Goal: Task Accomplishment & Management: Manage account settings

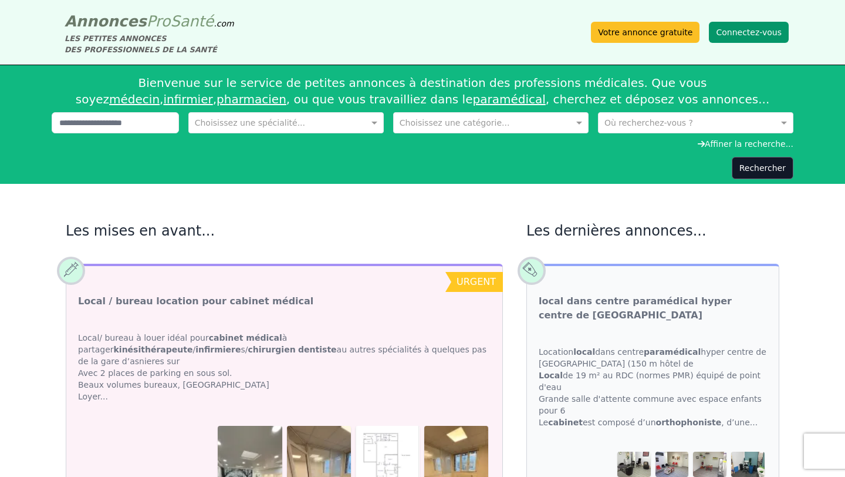
click at [745, 33] on button "Connectez-vous" at bounding box center [749, 32] width 80 height 21
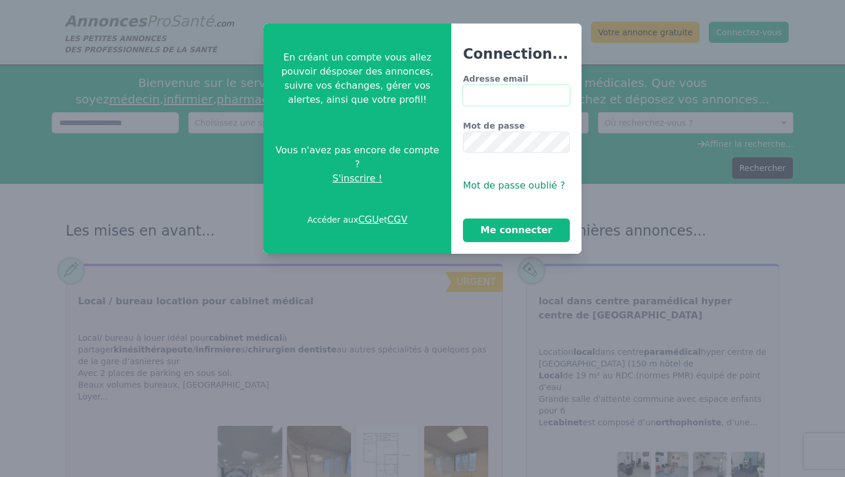
click at [494, 103] on input "Adresse email" at bounding box center [516, 95] width 107 height 21
click at [485, 100] on input "Adresse email" at bounding box center [516, 95] width 107 height 21
type input "**********"
click at [463, 218] on button "Me connecter" at bounding box center [516, 229] width 107 height 23
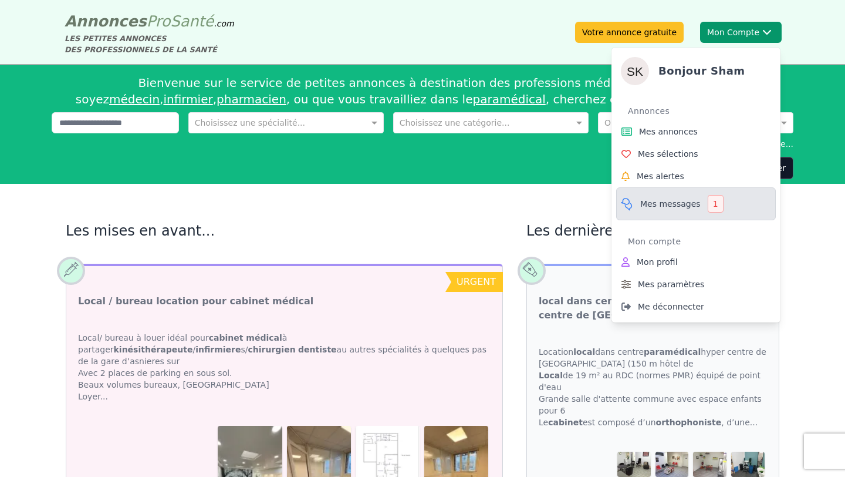
click at [656, 210] on link "Mes messages 1" at bounding box center [696, 203] width 160 height 33
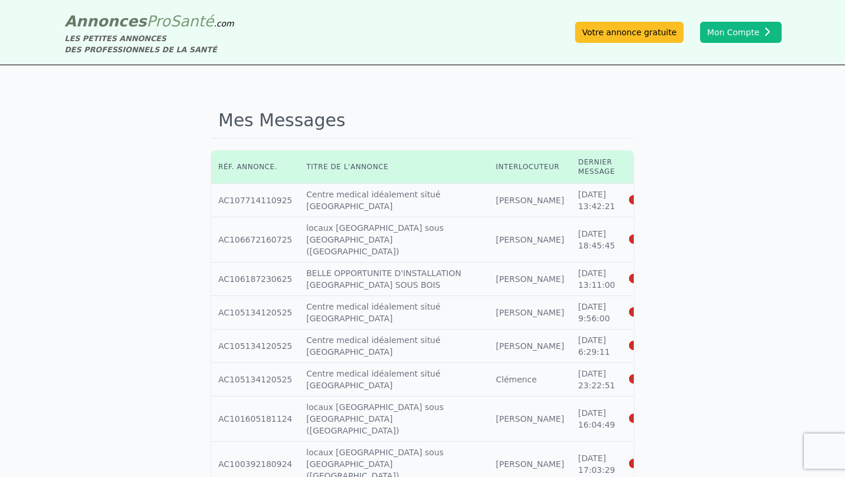
click at [629, 200] on icon at bounding box center [634, 200] width 11 height 8
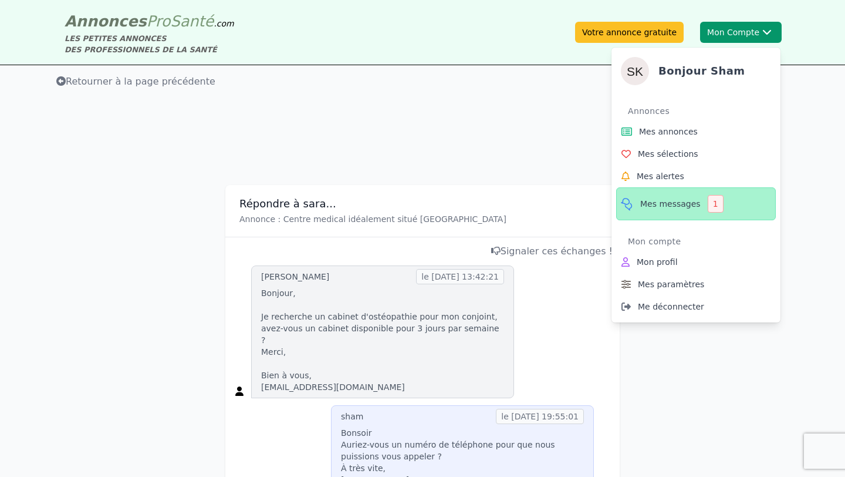
click at [662, 205] on span "Mes messages" at bounding box center [670, 204] width 60 height 12
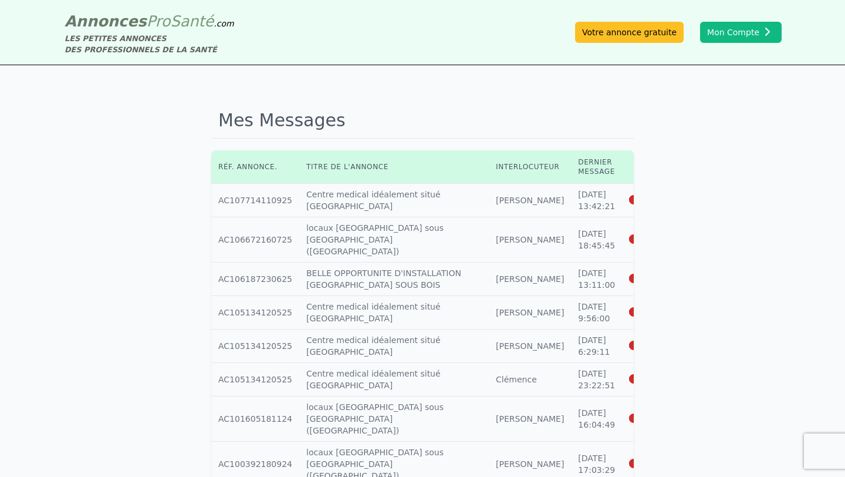
click at [629, 235] on icon at bounding box center [634, 239] width 11 height 8
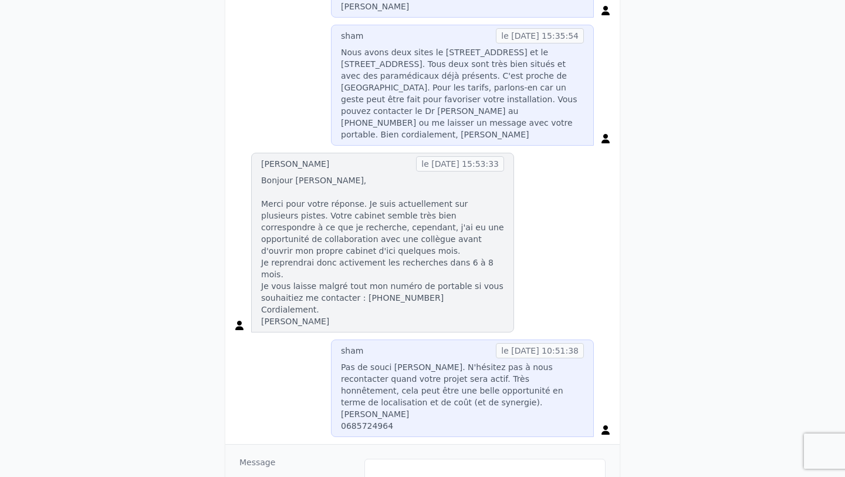
scroll to position [540, 0]
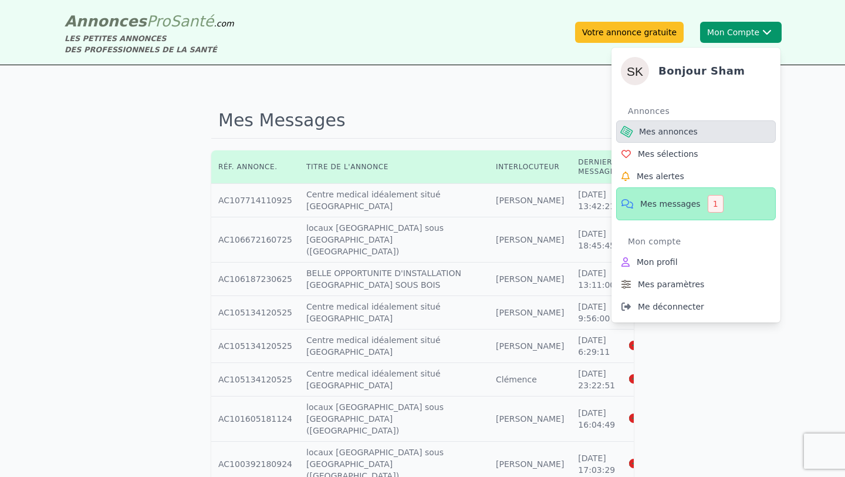
click at [685, 129] on span "Mes annonces" at bounding box center [668, 132] width 59 height 12
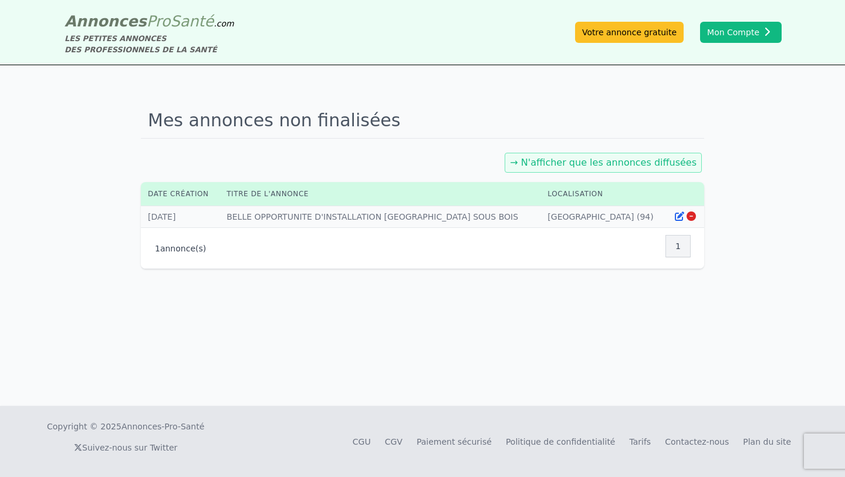
click at [618, 168] on div "→ N'afficher que les annonces diffusées" at bounding box center [603, 163] width 197 height 20
click at [652, 157] on link "→ N'afficher que les annonces diffusées" at bounding box center [603, 162] width 187 height 11
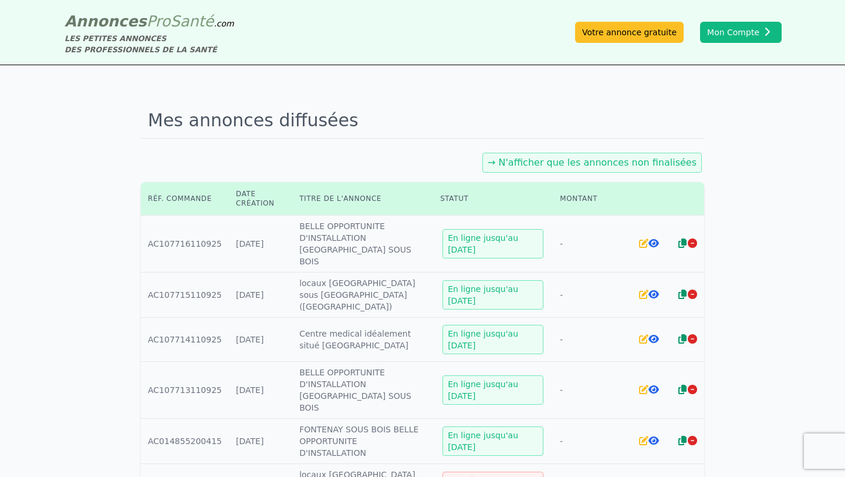
click at [675, 476] on icon at bounding box center [673, 485] width 11 height 9
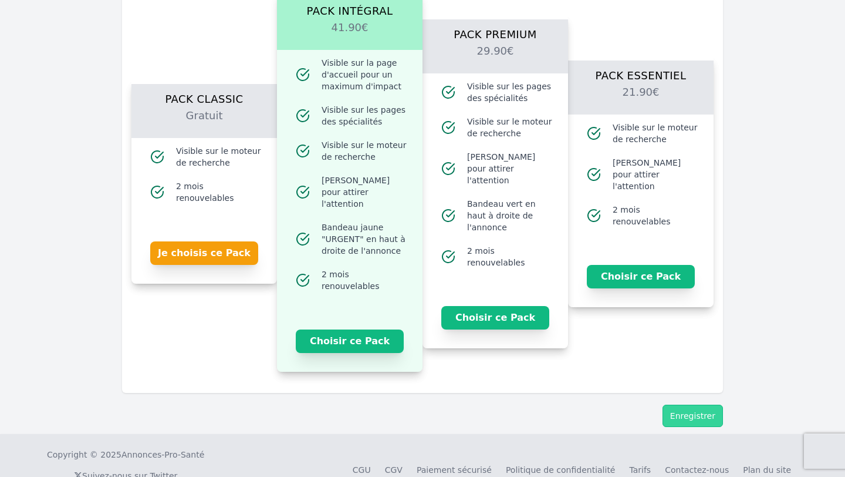
scroll to position [797, 0]
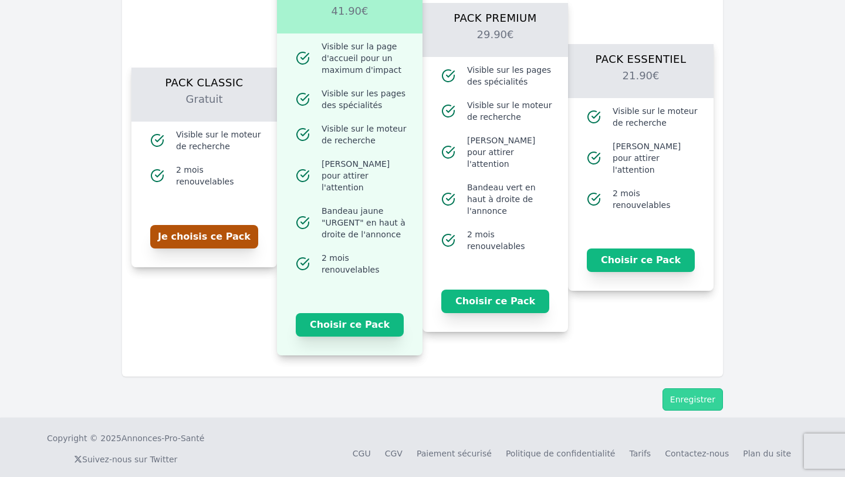
click at [237, 231] on button "Je choisis ce Pack" at bounding box center [204, 236] width 108 height 23
click at [707, 392] on button "Enregistrer" at bounding box center [693, 399] width 60 height 22
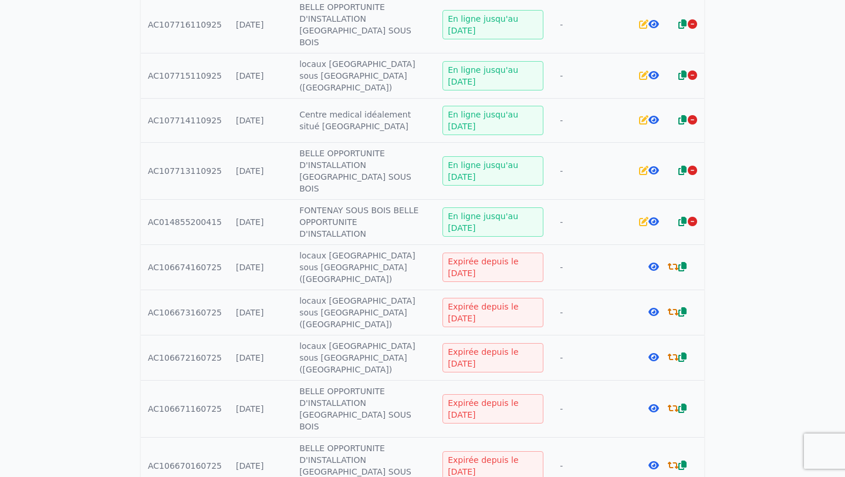
scroll to position [352, 0]
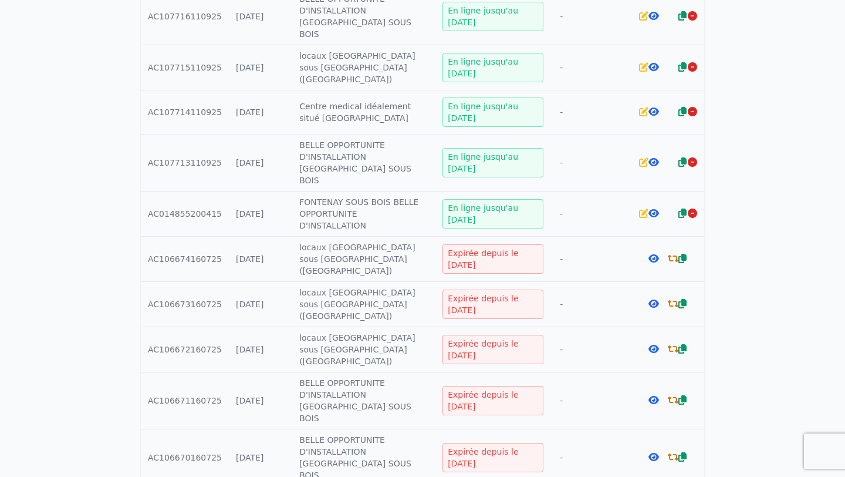
click at [672, 254] on icon at bounding box center [673, 258] width 11 height 9
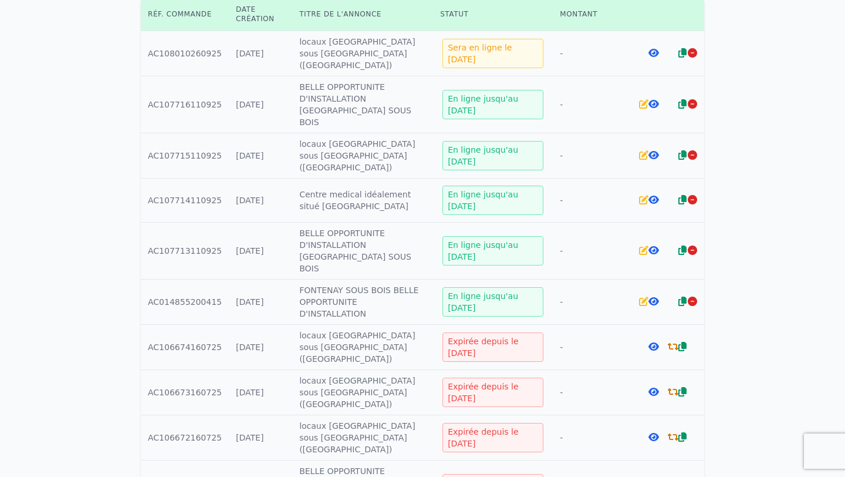
scroll to position [282, 0]
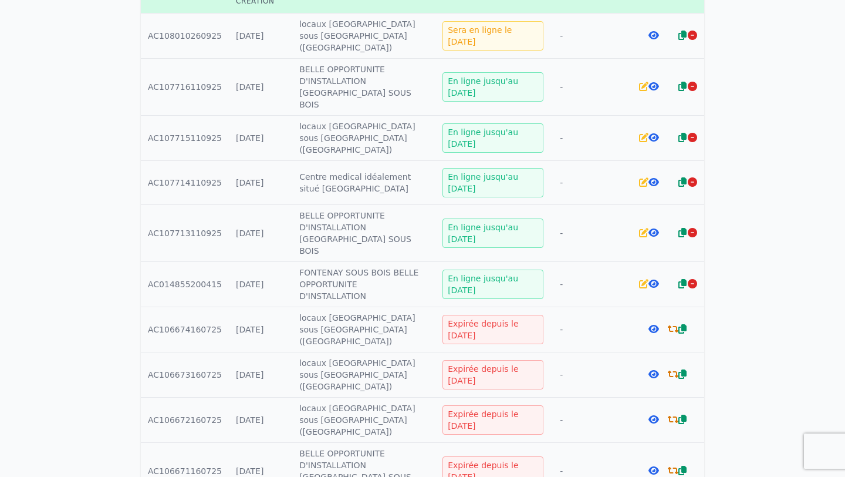
click at [675, 369] on icon at bounding box center [673, 373] width 11 height 9
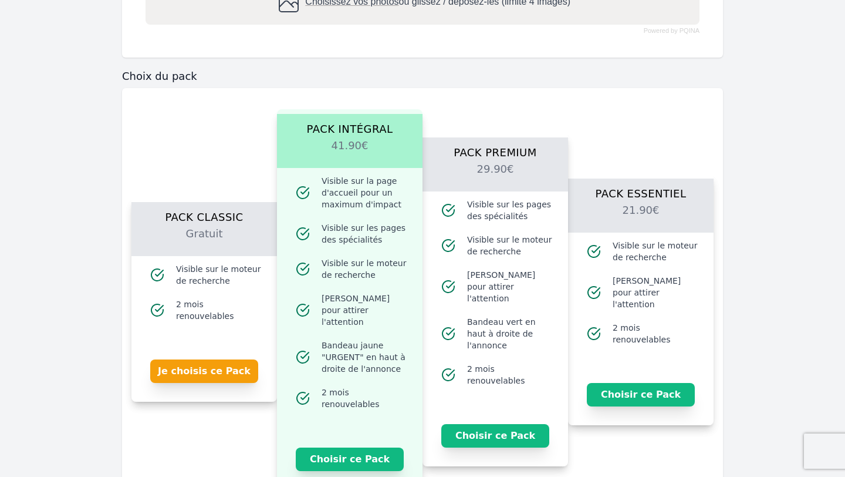
scroll to position [681, 0]
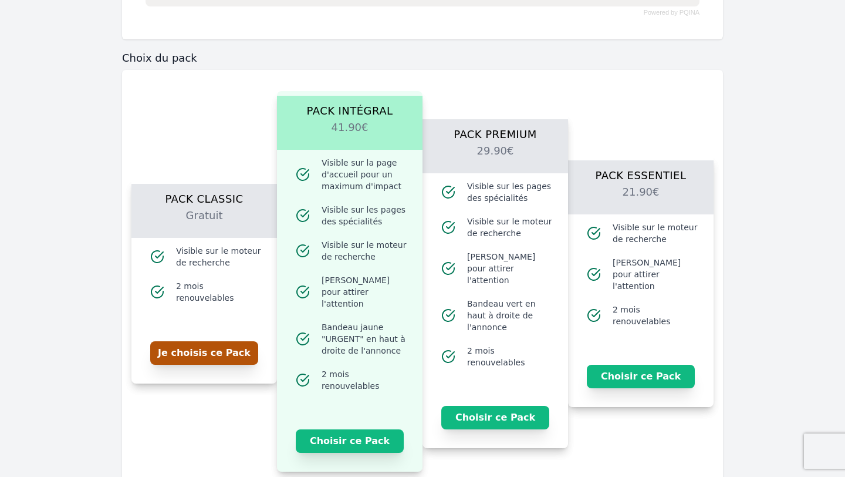
click at [235, 345] on button "Je choisis ce Pack" at bounding box center [204, 352] width 108 height 23
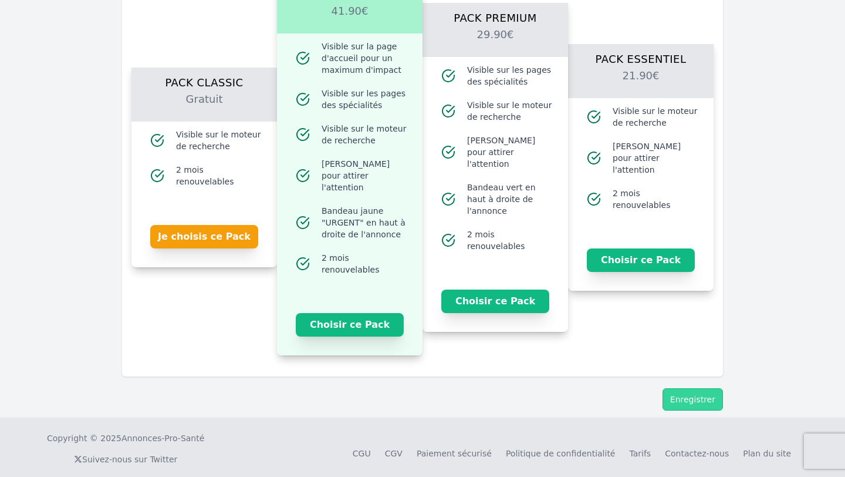
scroll to position [816, 0]
click at [697, 388] on button "Enregistrer" at bounding box center [693, 399] width 60 height 22
click at [696, 388] on button "Enregistrer" at bounding box center [693, 399] width 60 height 22
click at [229, 241] on button "Je choisis ce Pack" at bounding box center [204, 236] width 108 height 23
click at [687, 390] on button "Enregistrer" at bounding box center [693, 399] width 60 height 22
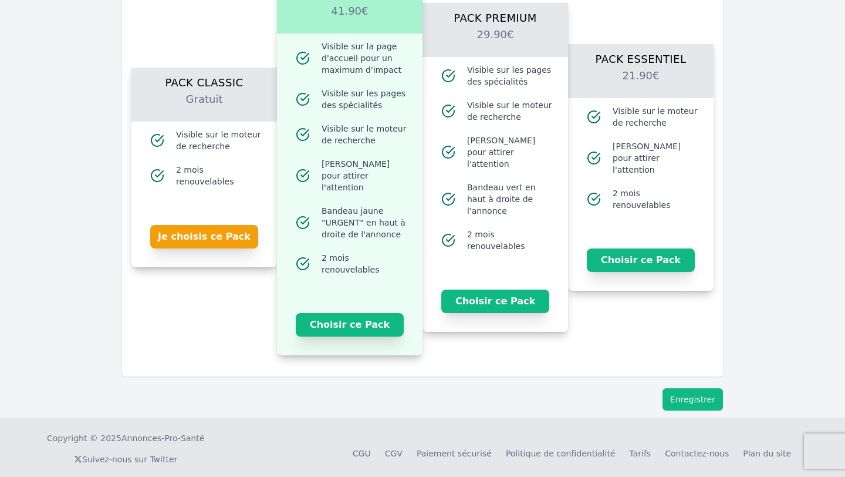
click at [687, 390] on button "Enregistrer" at bounding box center [693, 399] width 60 height 22
click at [224, 238] on button "Je choisis ce Pack" at bounding box center [204, 236] width 108 height 23
click at [687, 388] on button "Enregistrer" at bounding box center [693, 399] width 60 height 22
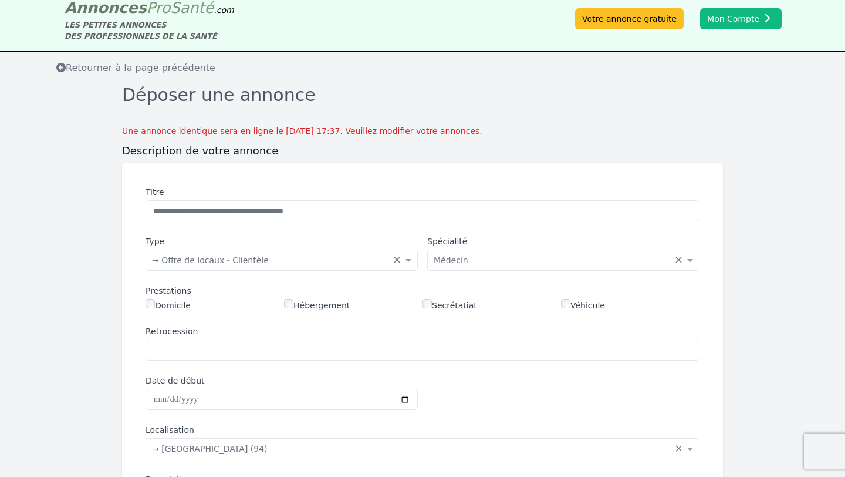
scroll to position [0, 0]
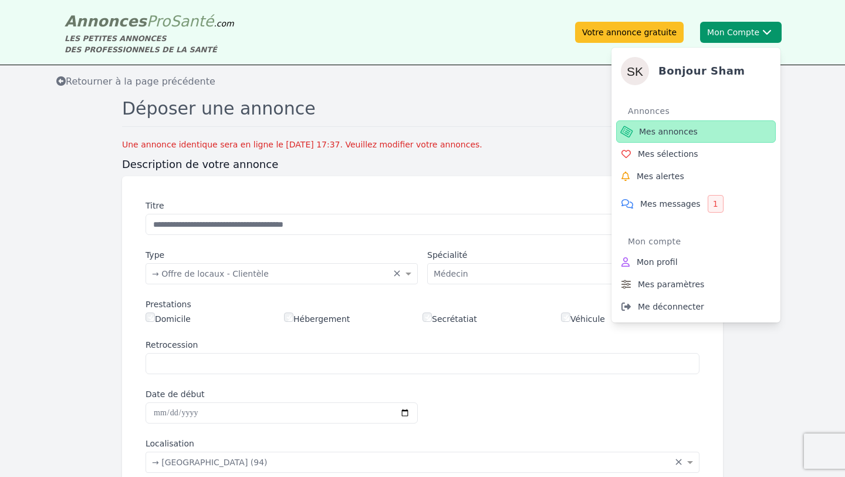
click at [657, 126] on span "Mes annonces" at bounding box center [668, 132] width 59 height 12
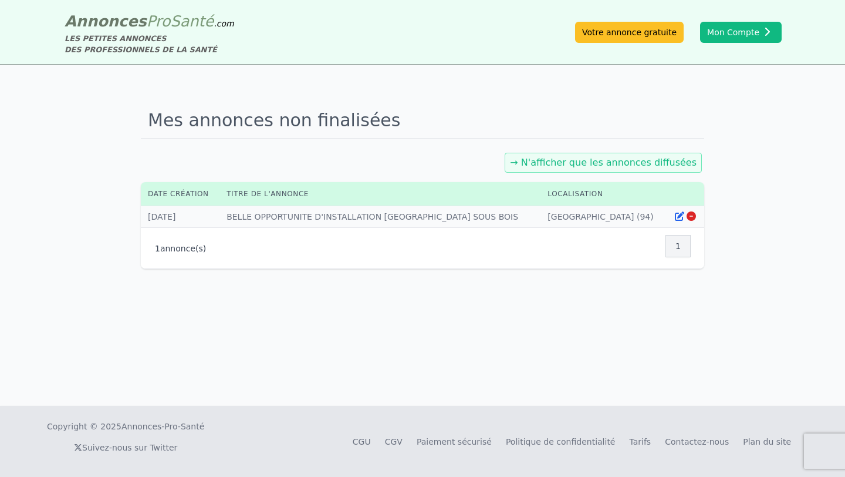
click at [554, 165] on link "→ N'afficher que les annonces diffusées" at bounding box center [603, 162] width 187 height 11
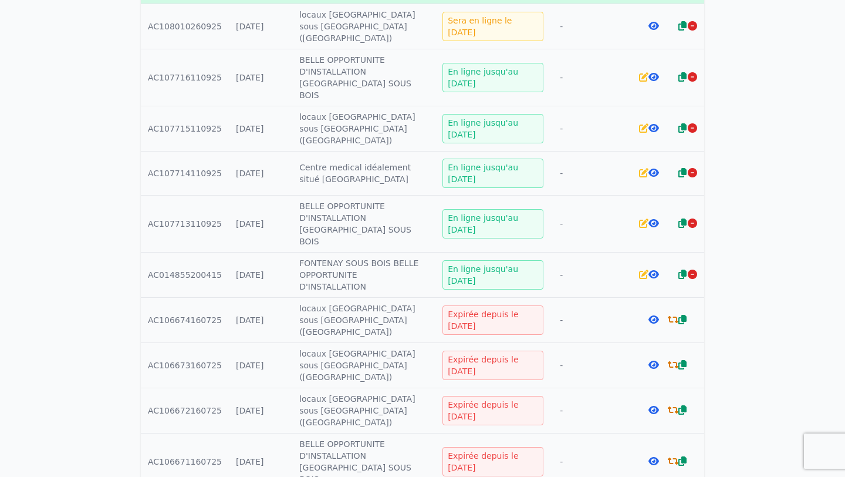
scroll to position [235, 0]
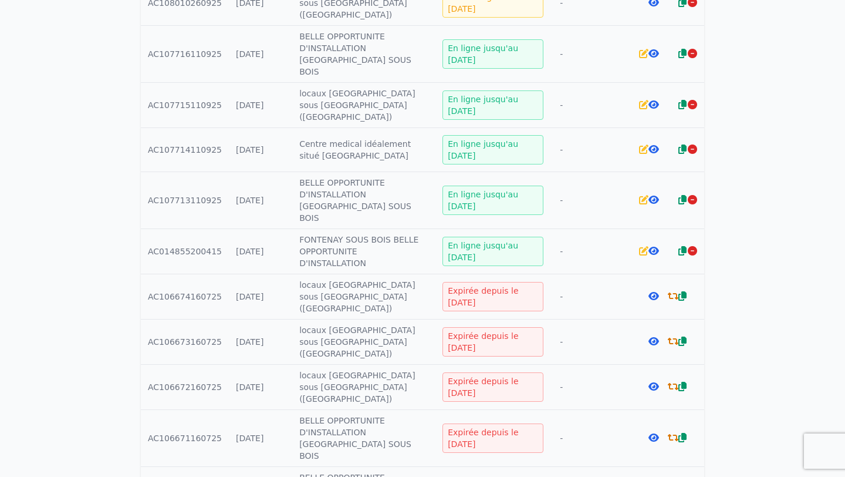
click at [504, 423] on div "Expirée depuis le [DATE]" at bounding box center [493, 437] width 101 height 29
click at [491, 423] on div "Expirée depuis le [DATE]" at bounding box center [493, 437] width 101 height 29
click at [672, 433] on icon at bounding box center [673, 437] width 11 height 9
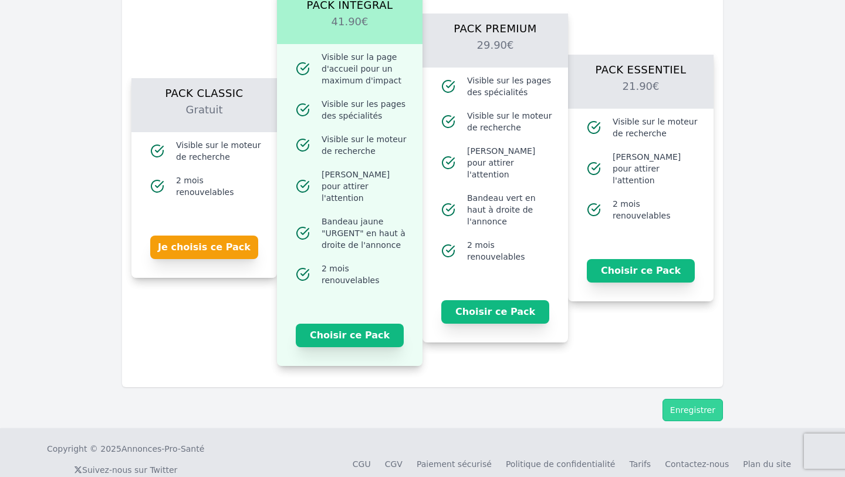
scroll to position [748, 0]
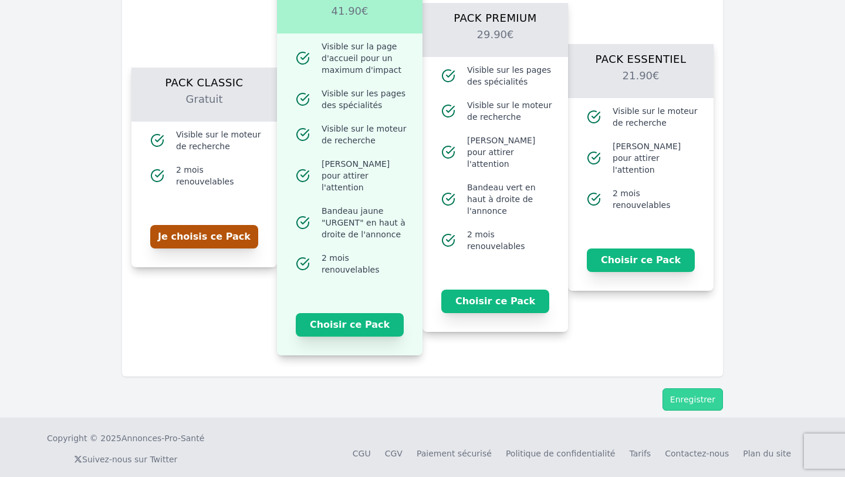
click at [207, 226] on button "Je choisis ce Pack" at bounding box center [204, 236] width 108 height 23
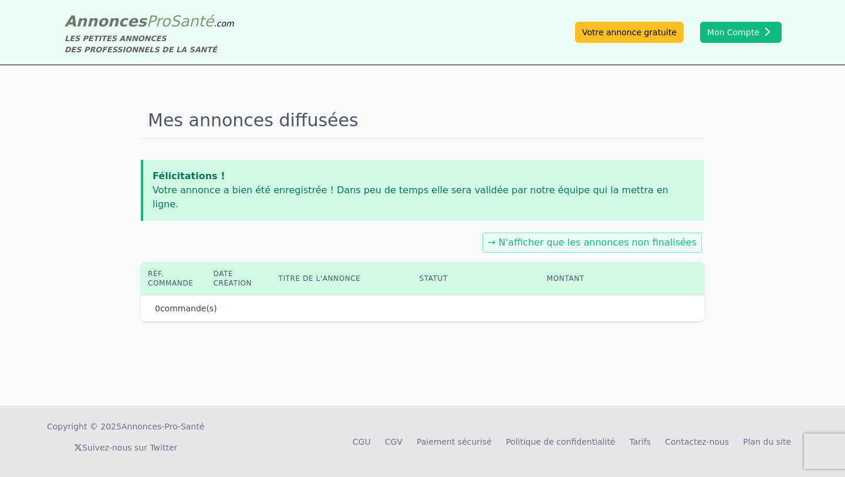
click at [701, 387] on div "Mes annonces diffusées Félicitations ! Votre annonce a bien été enregistrée ! D…" at bounding box center [422, 235] width 845 height 340
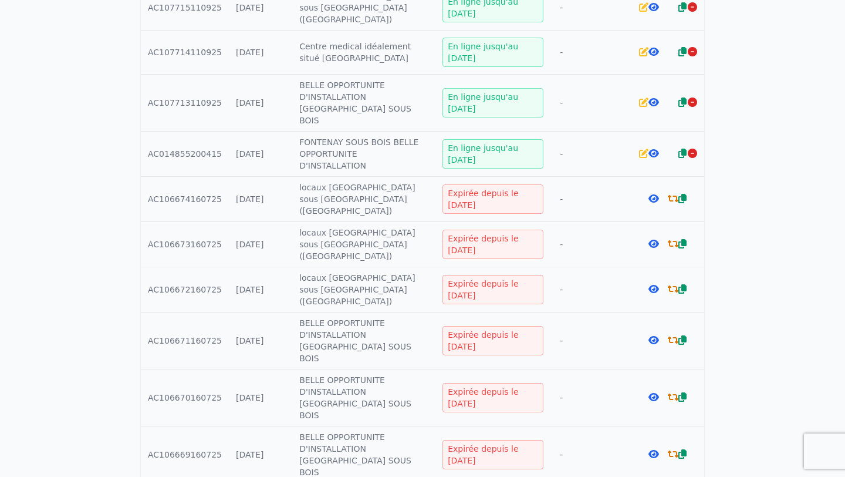
scroll to position [470, 0]
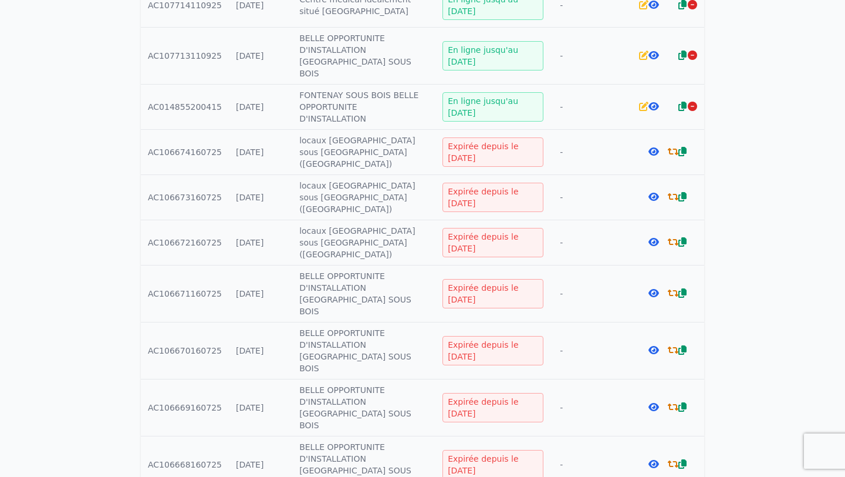
scroll to position [517, 0]
click at [672, 345] on icon at bounding box center [673, 349] width 11 height 9
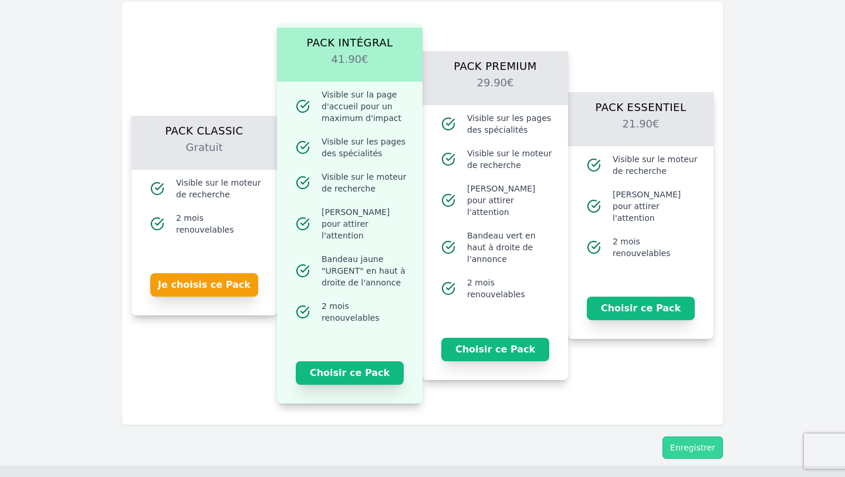
scroll to position [704, 0]
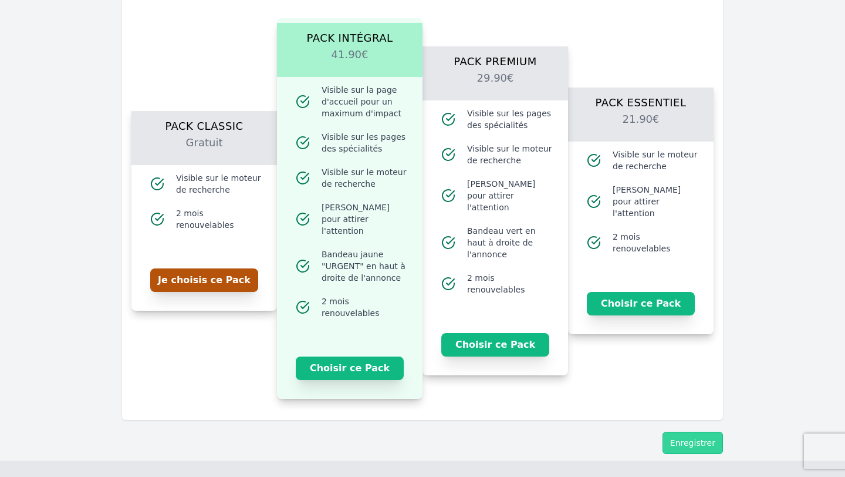
click at [233, 282] on button "Je choisis ce Pack" at bounding box center [204, 279] width 108 height 23
click at [691, 431] on button "Enregistrer" at bounding box center [693, 442] width 60 height 22
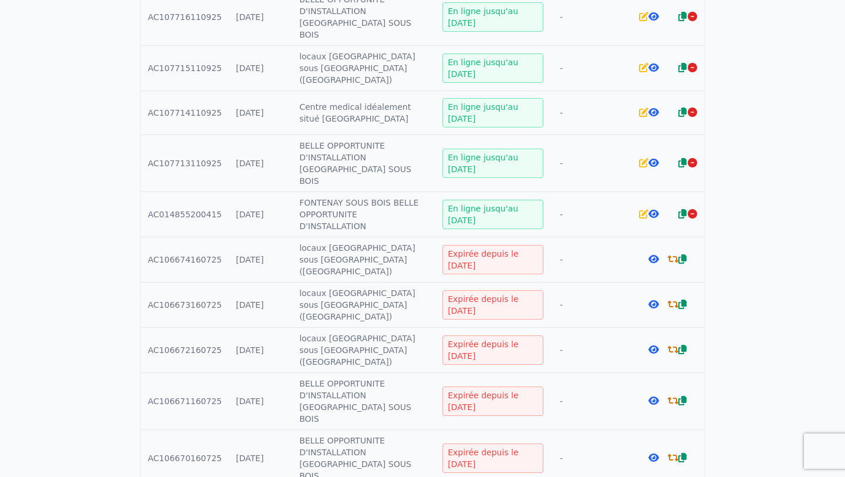
scroll to position [470, 0]
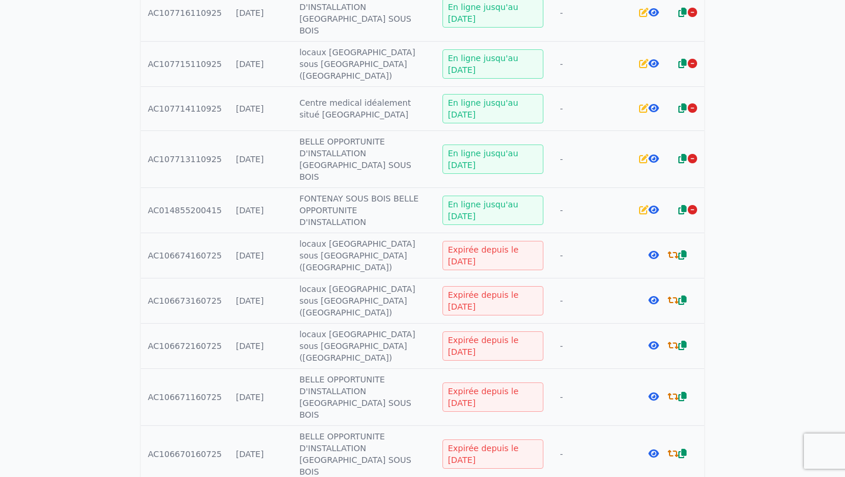
click at [673, 340] on icon at bounding box center [673, 344] width 11 height 9
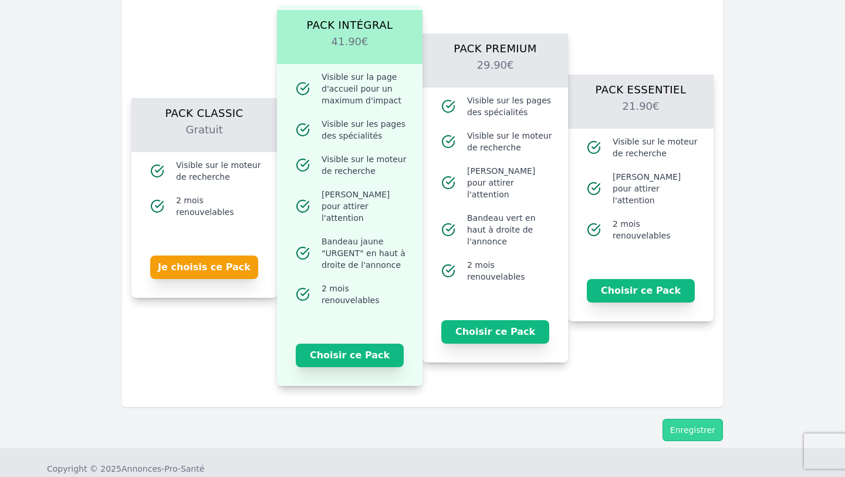
scroll to position [775, 0]
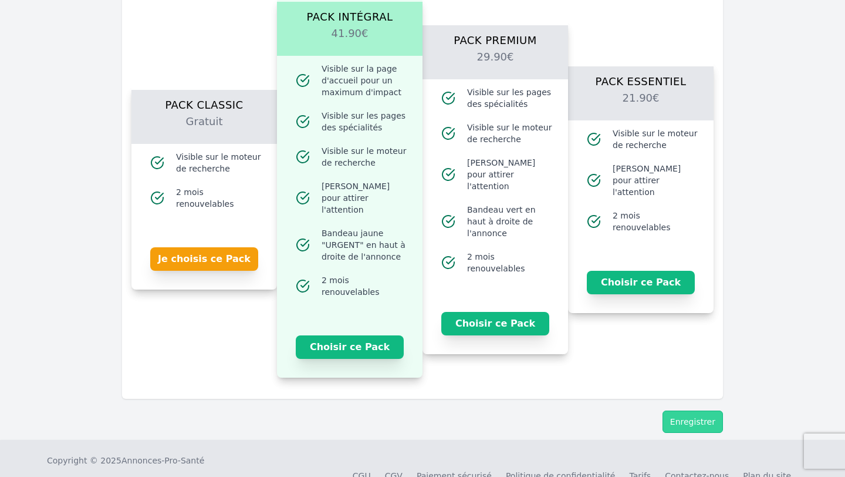
click at [225, 267] on div "Je choisis ce Pack" at bounding box center [204, 255] width 146 height 68
click at [224, 255] on button "Je choisis ce Pack" at bounding box center [204, 258] width 108 height 23
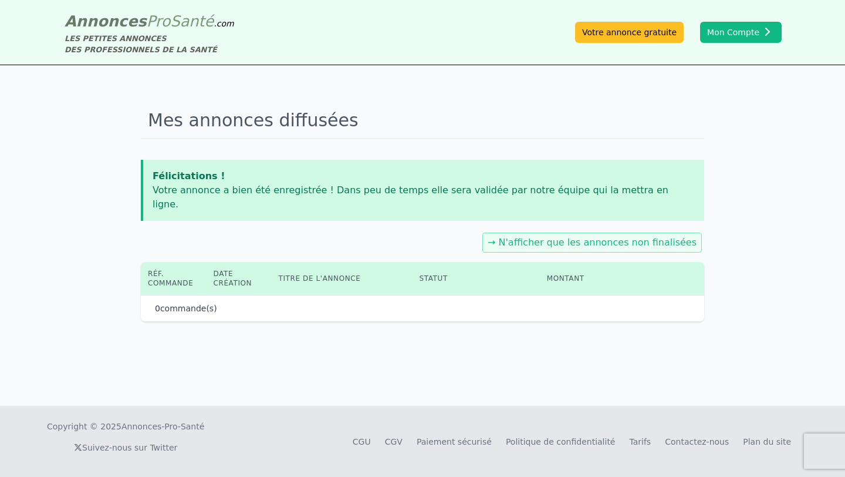
click at [702, 413] on footer "Copyright © 2025 Annonces-Pro-Santé Suivez-nous sur Twitter CGU CGV Paiement sé…" at bounding box center [422, 441] width 845 height 71
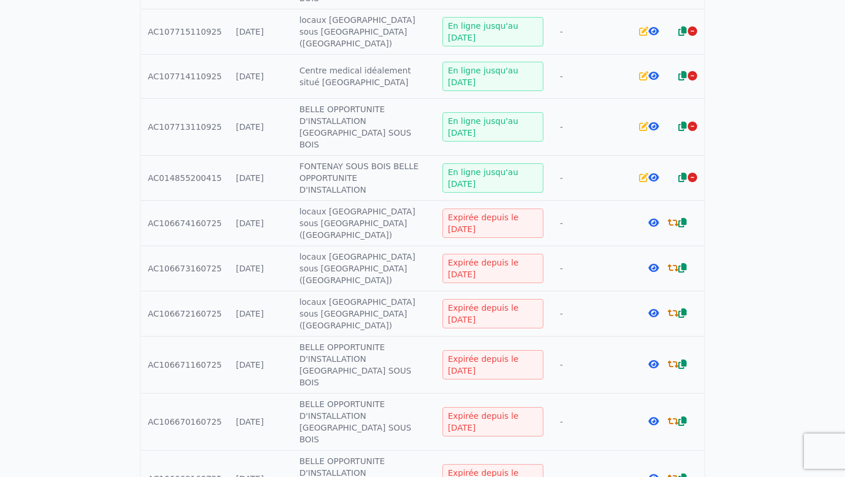
scroll to position [564, 0]
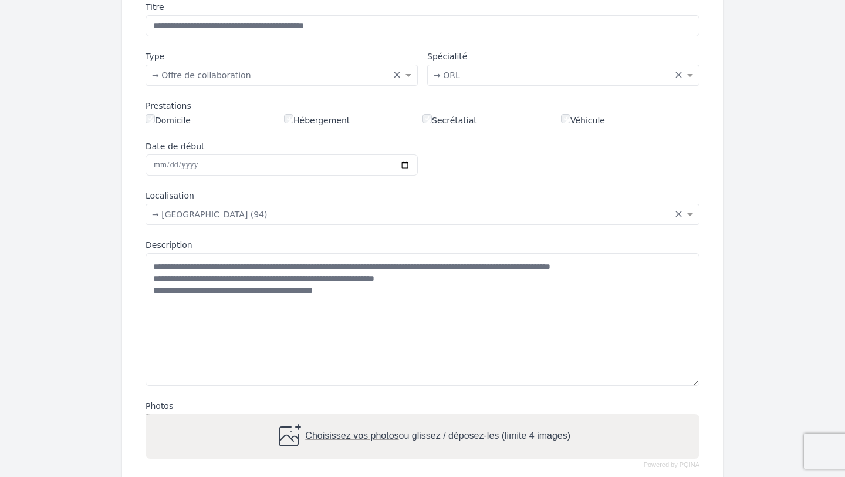
scroll to position [188, 0]
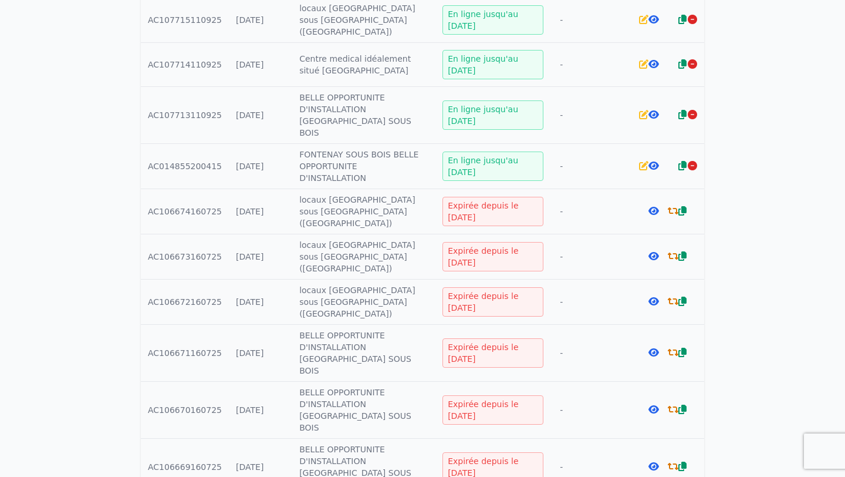
scroll to position [564, 0]
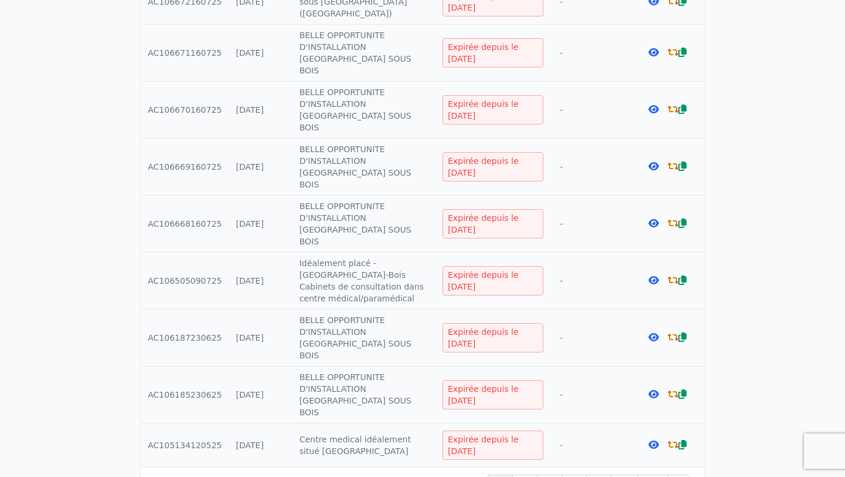
scroll to position [859, 0]
click at [672, 440] on icon at bounding box center [673, 444] width 11 height 9
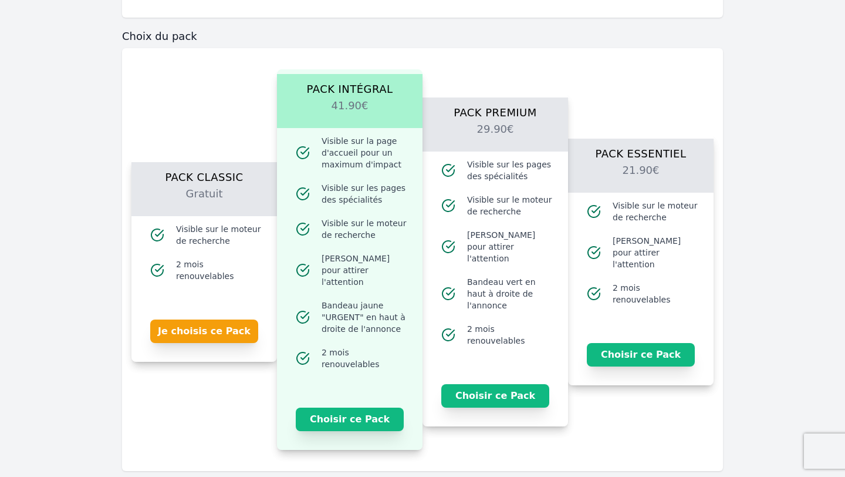
scroll to position [704, 0]
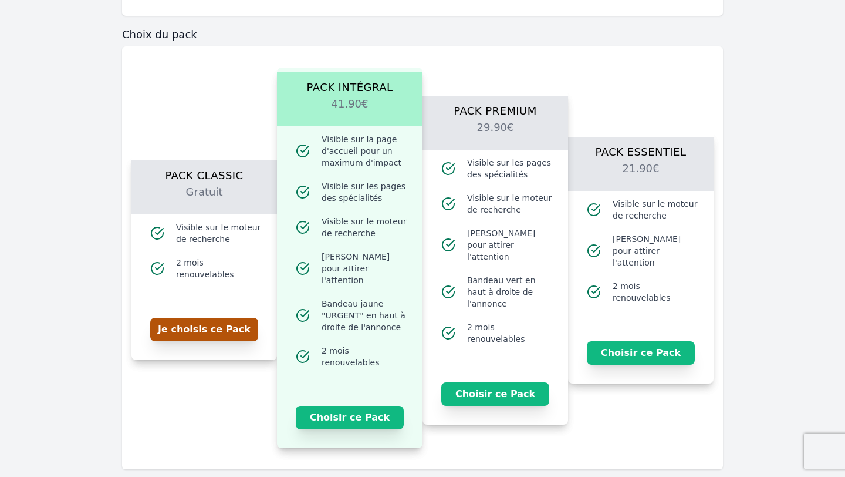
click at [205, 318] on button "Je choisis ce Pack" at bounding box center [204, 329] width 108 height 23
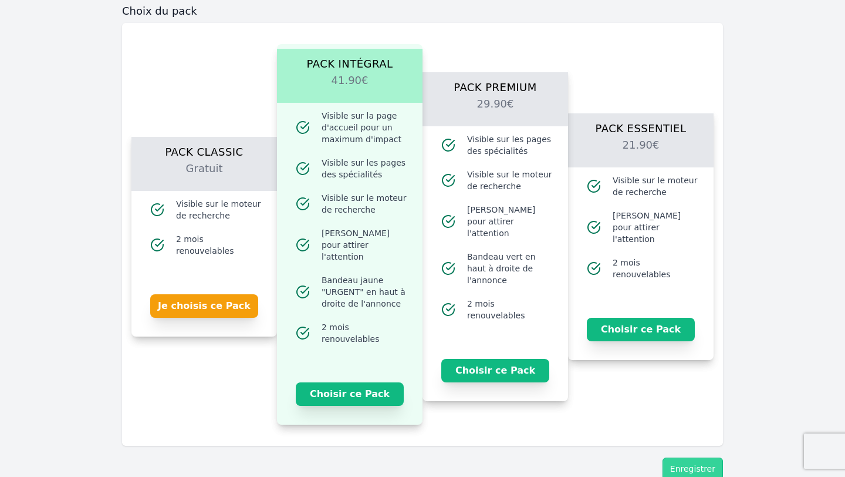
scroll to position [770, 0]
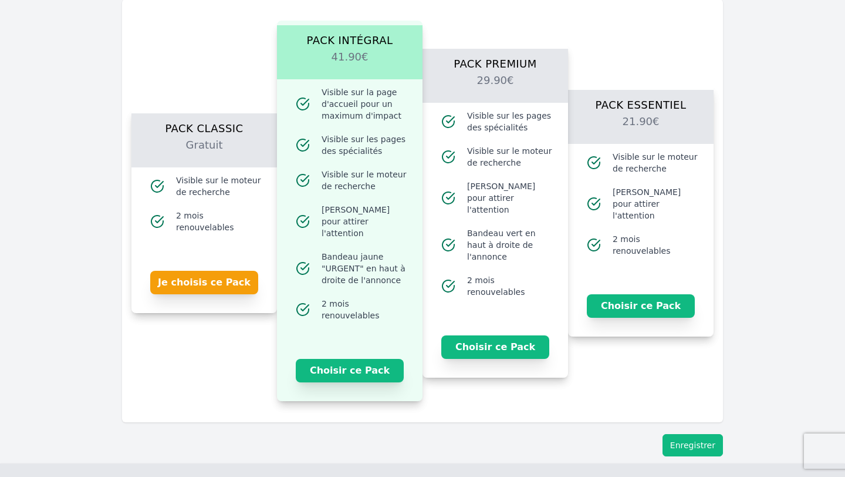
click at [689, 434] on button "Enregistrer" at bounding box center [693, 445] width 60 height 22
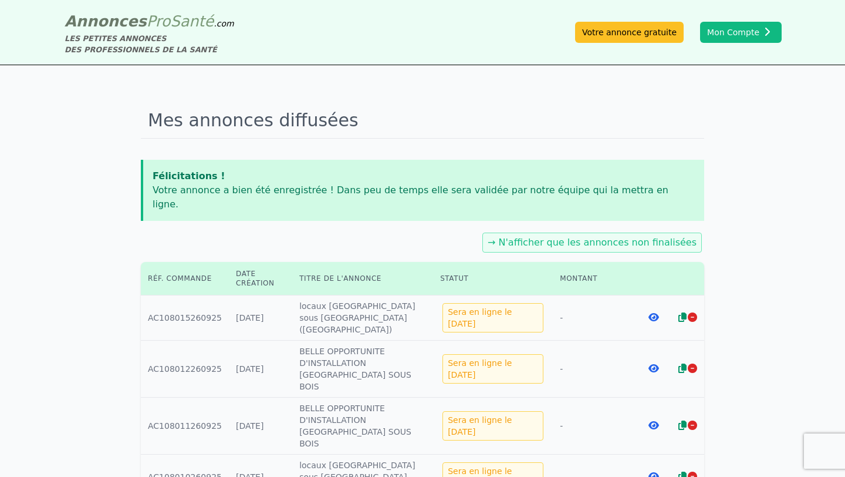
click at [664, 237] on link "→ N'afficher que les annonces non finalisées" at bounding box center [592, 242] width 209 height 11
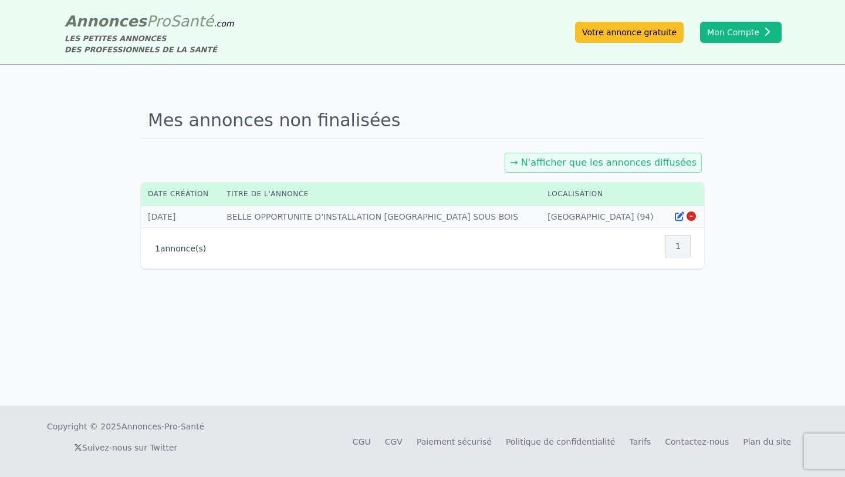
click at [641, 164] on link "→ N'afficher que les annonces diffusées" at bounding box center [603, 162] width 187 height 11
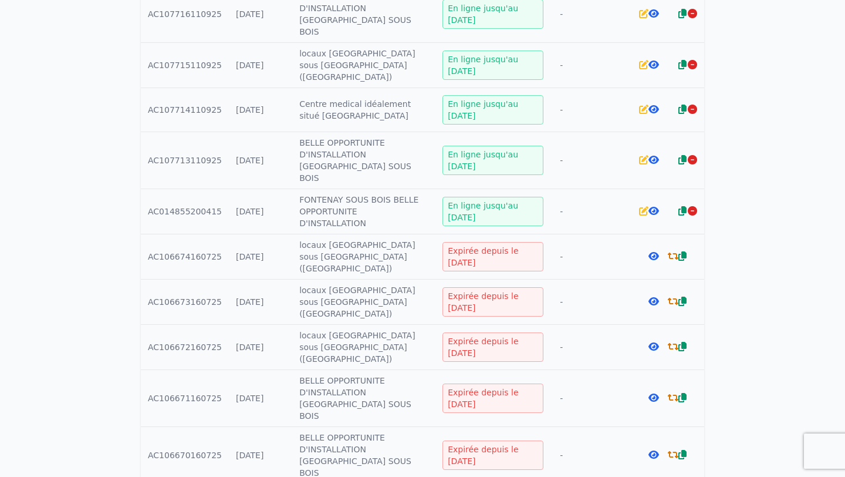
scroll to position [446, 0]
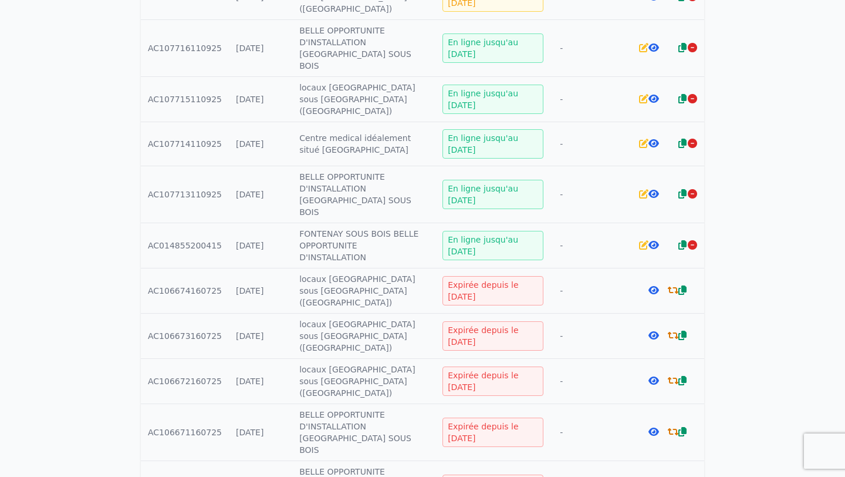
scroll to position [423, 0]
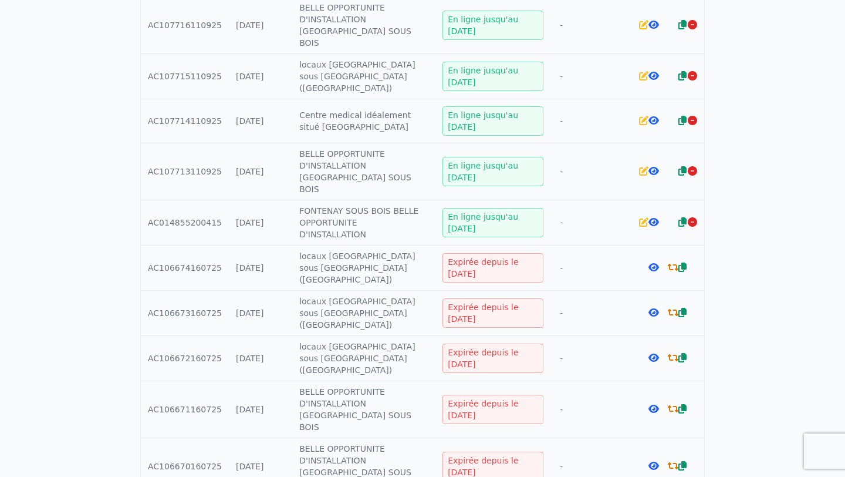
click at [674, 308] on icon at bounding box center [673, 312] width 11 height 9
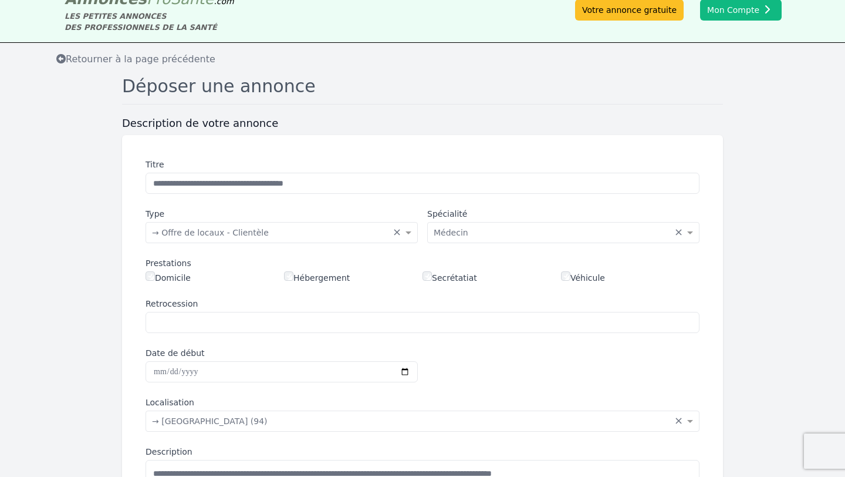
scroll to position [23, 0]
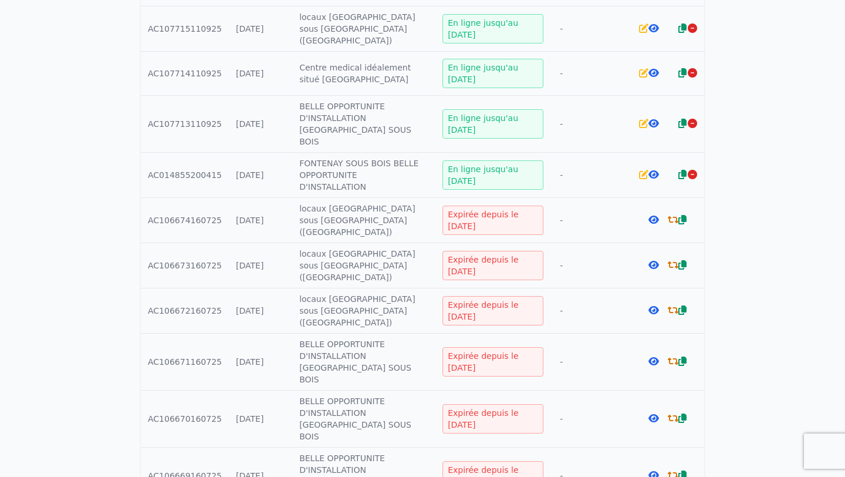
scroll to position [493, 0]
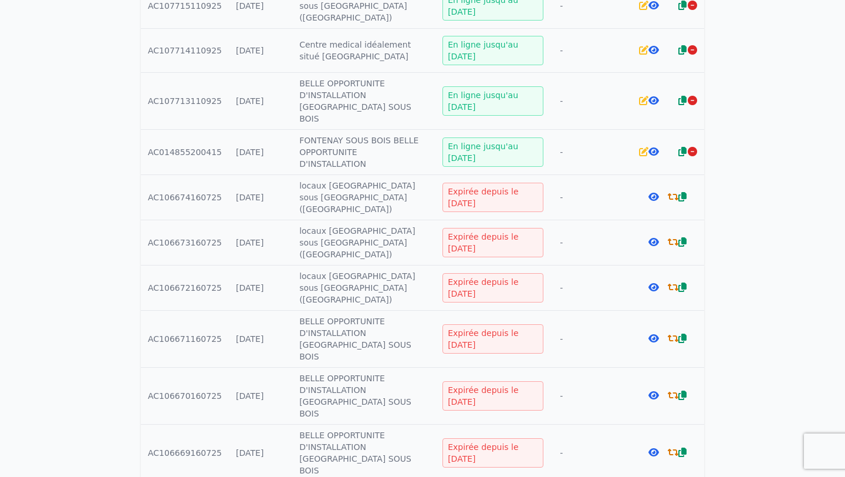
click at [488, 438] on div "Expirée depuis le [DATE]" at bounding box center [493, 452] width 101 height 29
click at [670, 447] on icon at bounding box center [673, 451] width 11 height 9
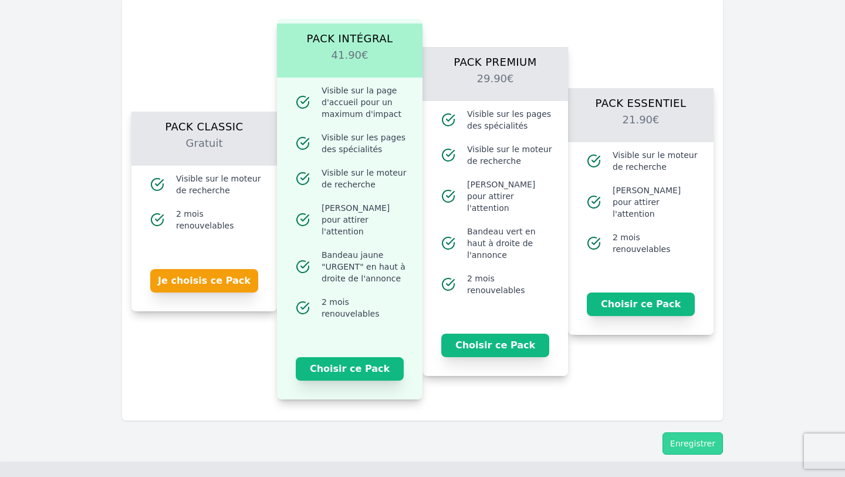
scroll to position [704, 0]
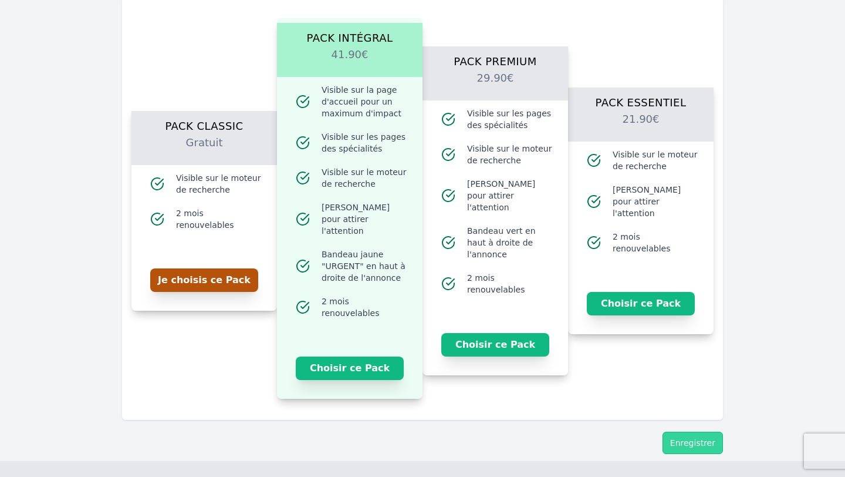
click at [231, 271] on button "Je choisis ce Pack" at bounding box center [204, 279] width 108 height 23
click at [696, 431] on button "Enregistrer" at bounding box center [693, 442] width 60 height 22
